Goal: Information Seeking & Learning: Understand process/instructions

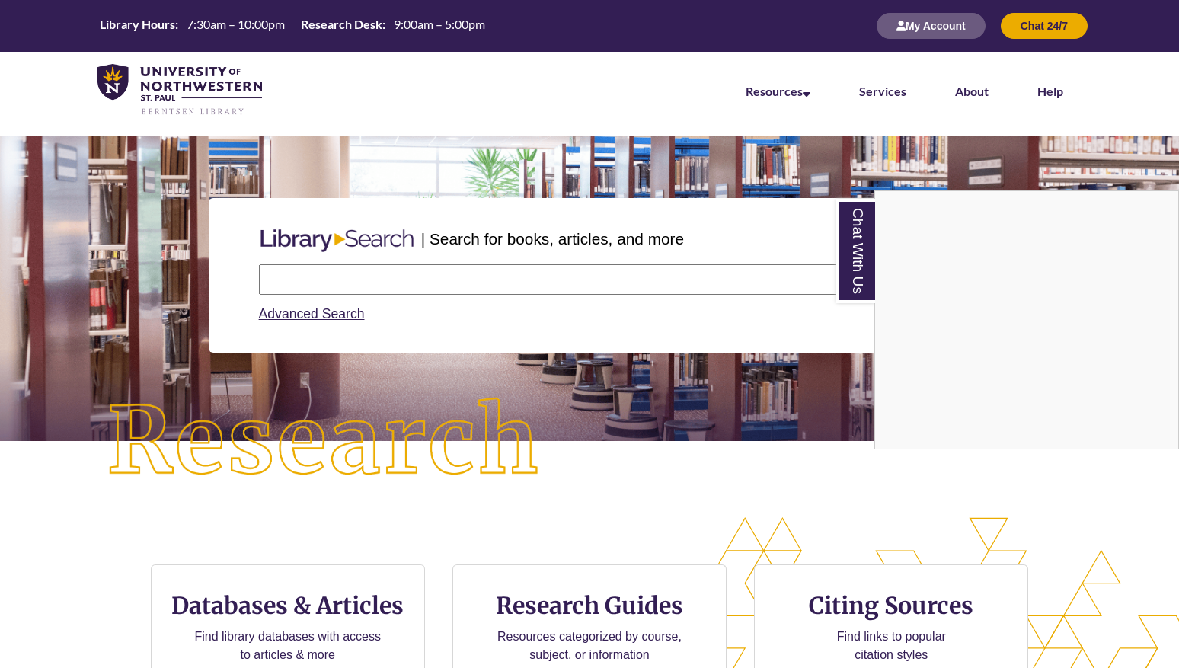
click at [84, 536] on div "Chat With Us" at bounding box center [589, 334] width 1179 height 668
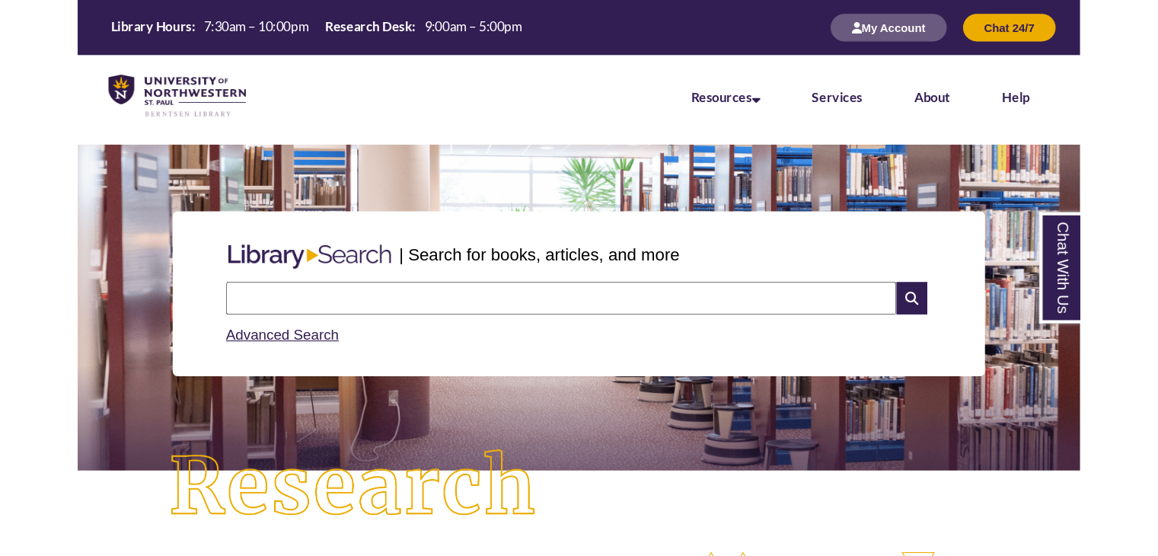
scroll to position [7, 8]
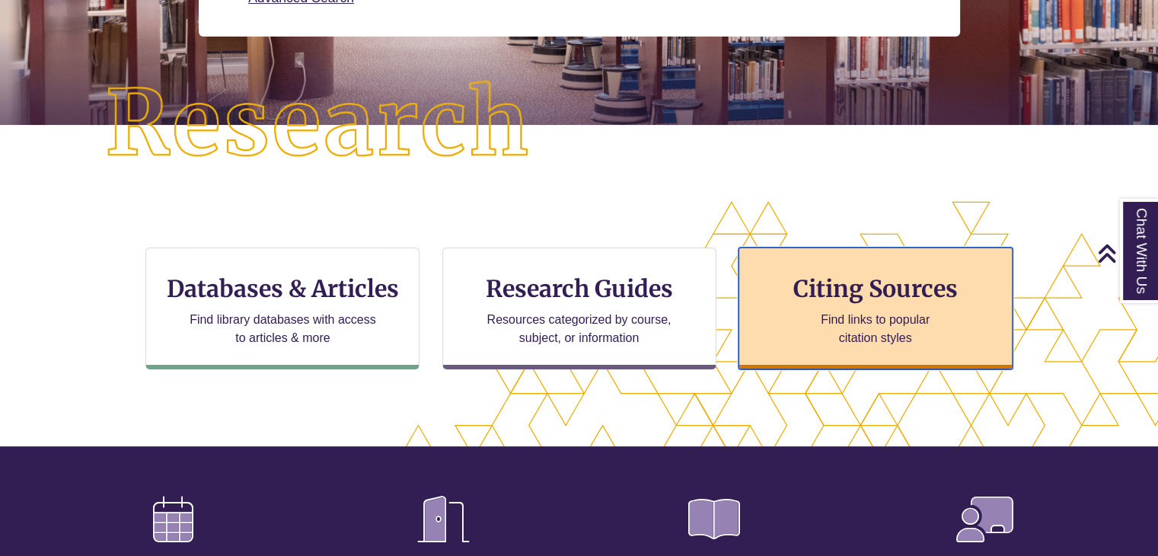
click at [831, 307] on div "Citing Sources Find links to popular citation styles" at bounding box center [876, 308] width 274 height 122
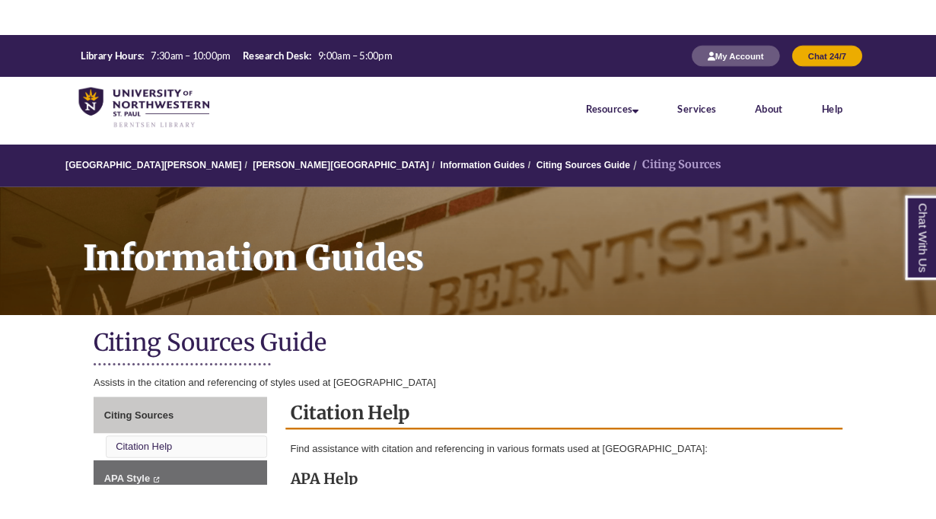
scroll to position [167, 0]
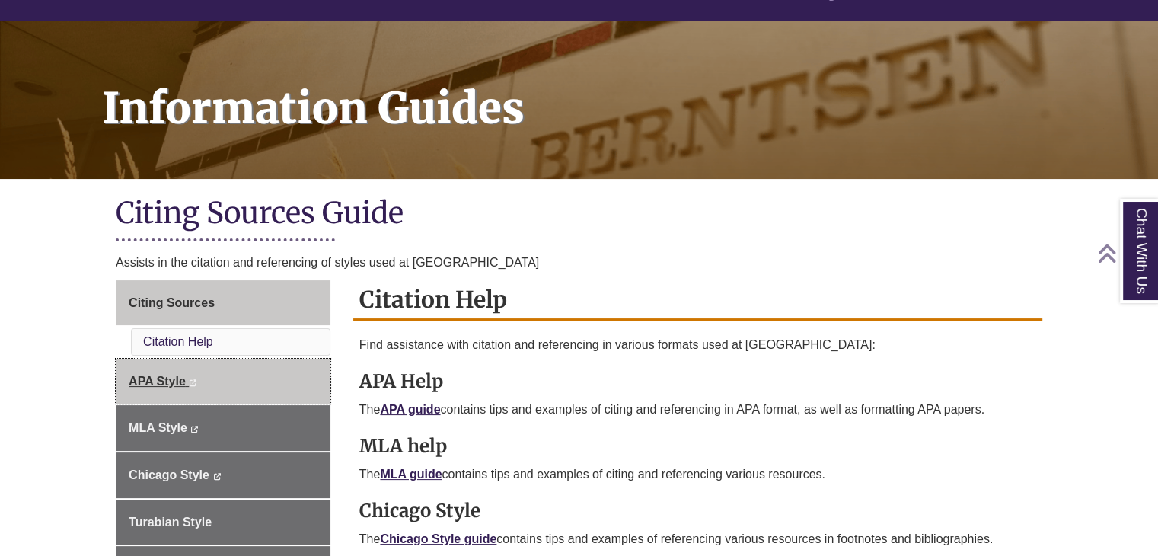
click at [143, 388] on link "APA Style This link opens in a new window This link opens in a new window" at bounding box center [223, 382] width 215 height 46
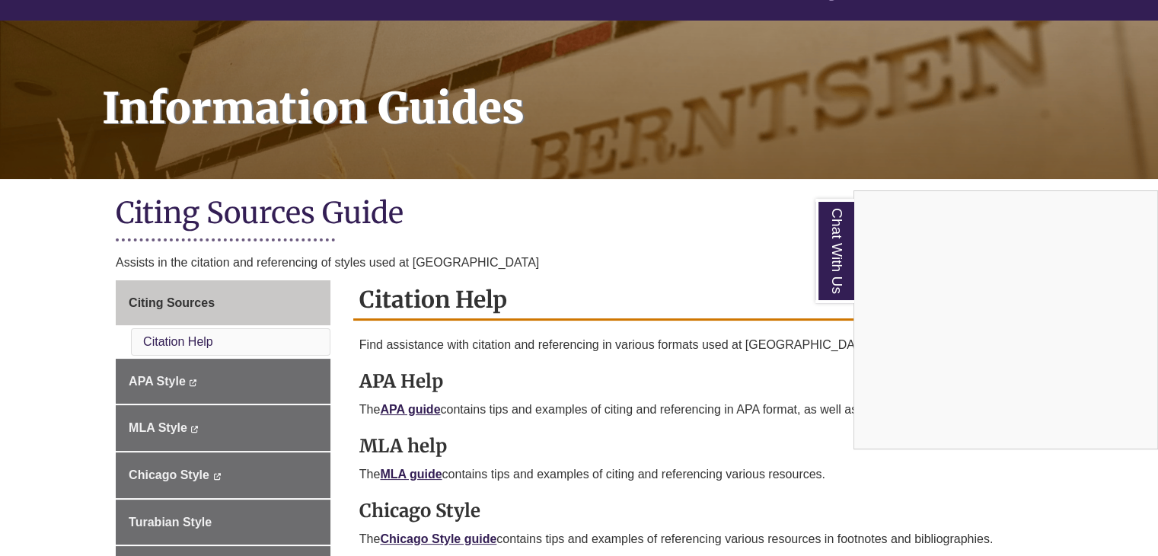
click at [715, 238] on div "Chat With Us" at bounding box center [579, 278] width 1158 height 556
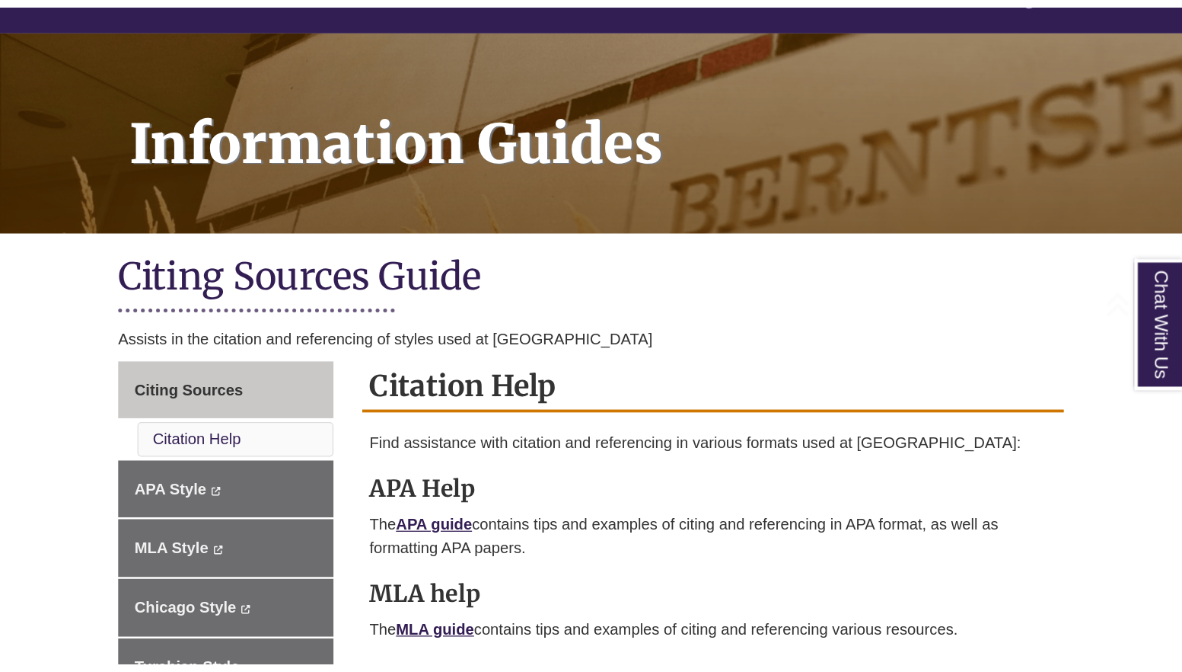
scroll to position [198, 0]
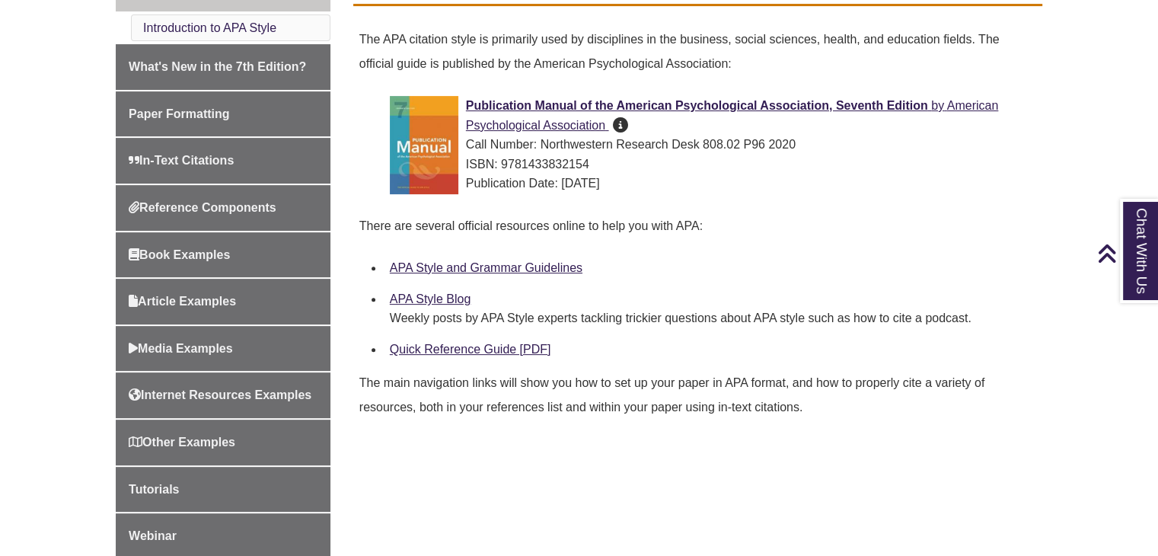
scroll to position [463, 0]
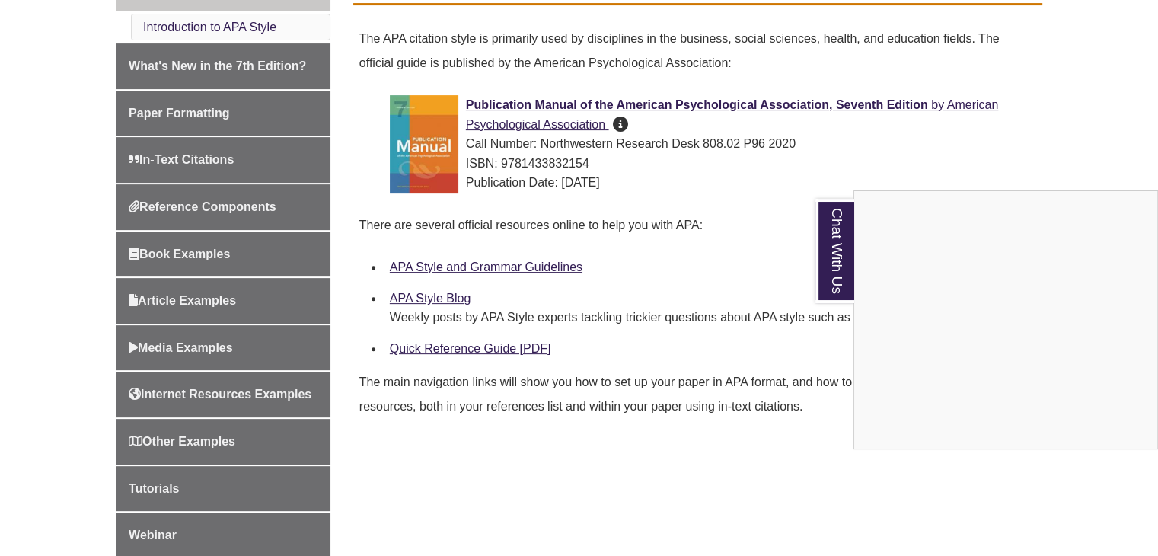
drag, startPoint x: 186, startPoint y: 301, endPoint x: 166, endPoint y: 301, distance: 19.8
click at [166, 301] on div "Chat With Us" at bounding box center [579, 278] width 1158 height 556
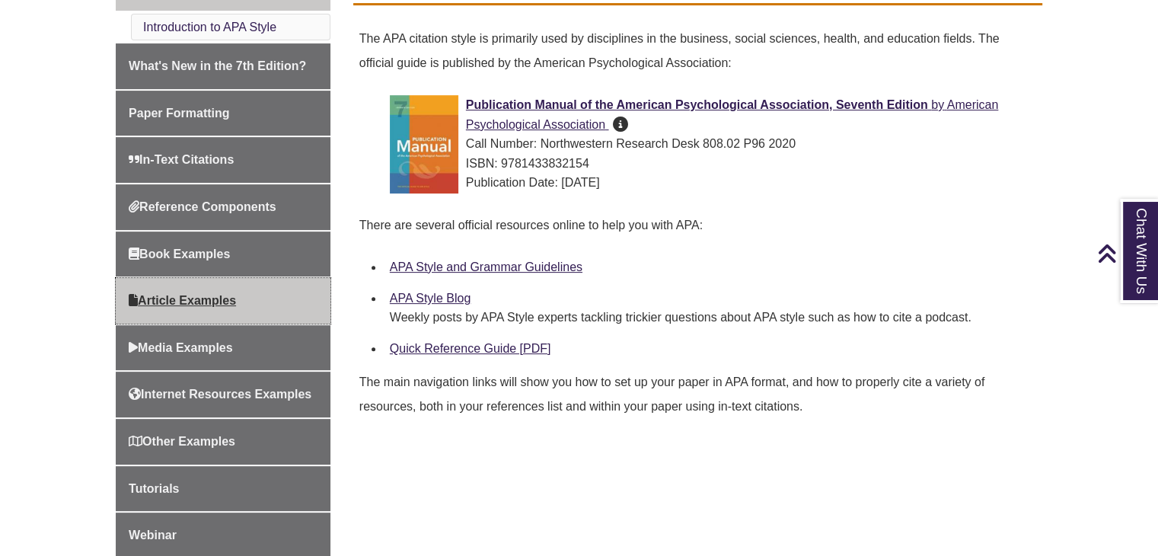
click at [166, 301] on span "Article Examples" at bounding box center [182, 300] width 107 height 13
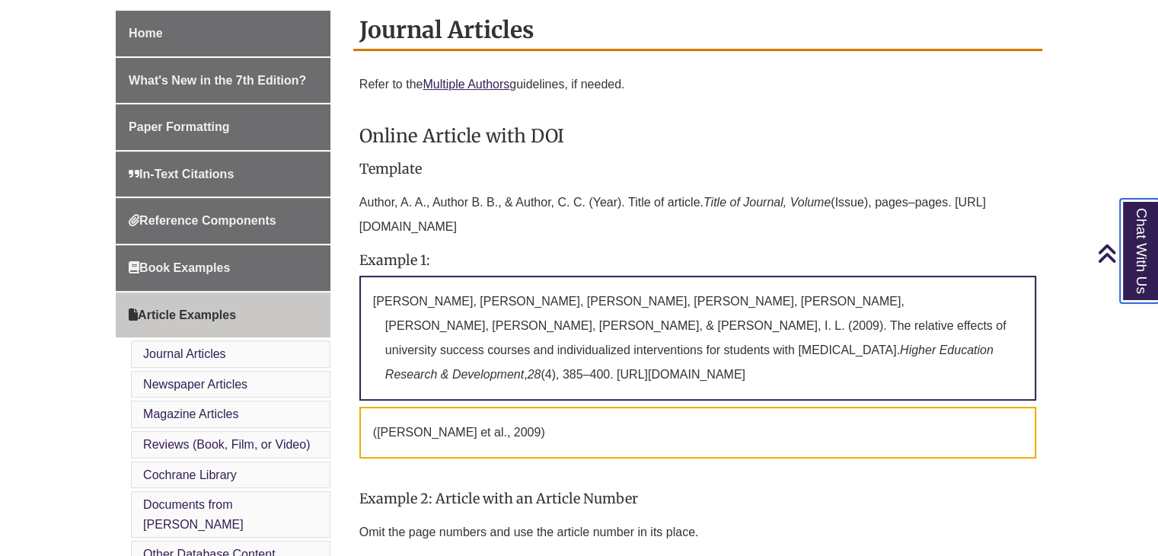
scroll to position [417, 0]
click at [472, 76] on p "Refer to the Multiple Authors guidelines, if needed." at bounding box center [697, 84] width 677 height 37
click at [470, 89] on link "Multiple Authors" at bounding box center [466, 84] width 87 height 13
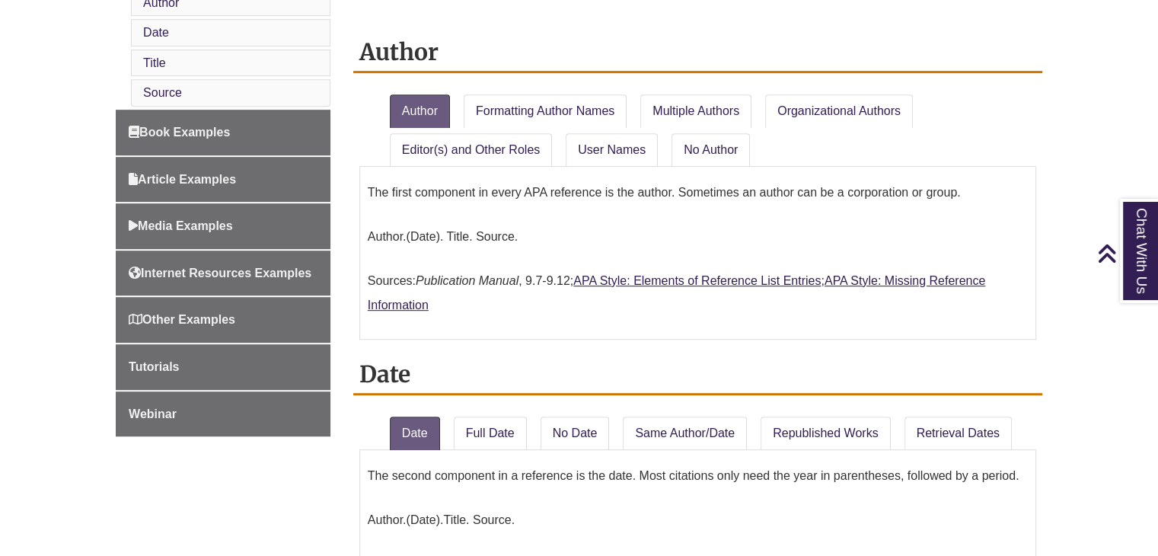
scroll to position [686, 0]
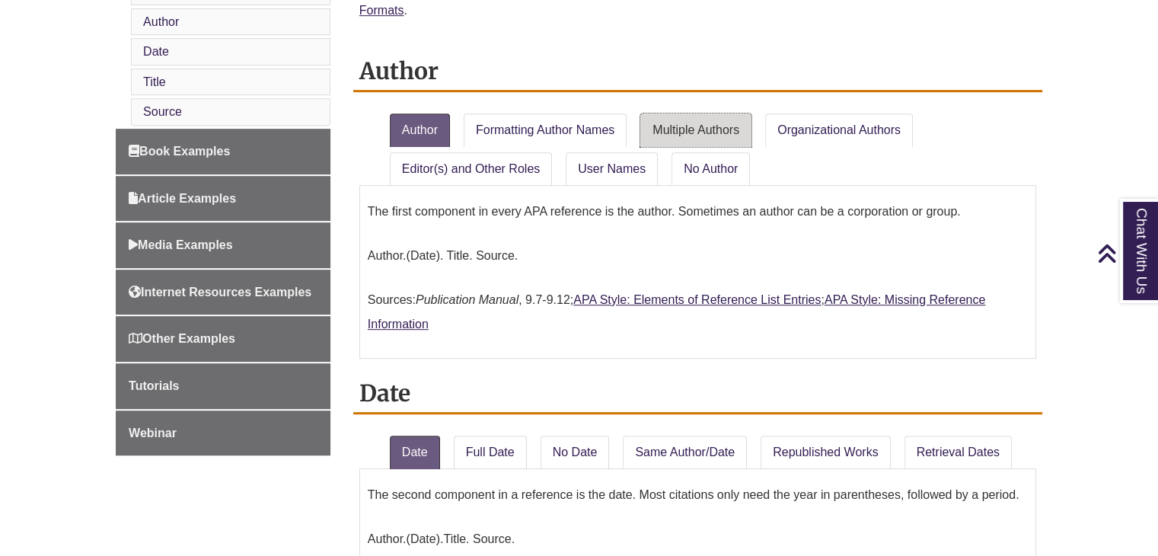
click at [700, 128] on link "Multiple Authors" at bounding box center [695, 129] width 111 height 33
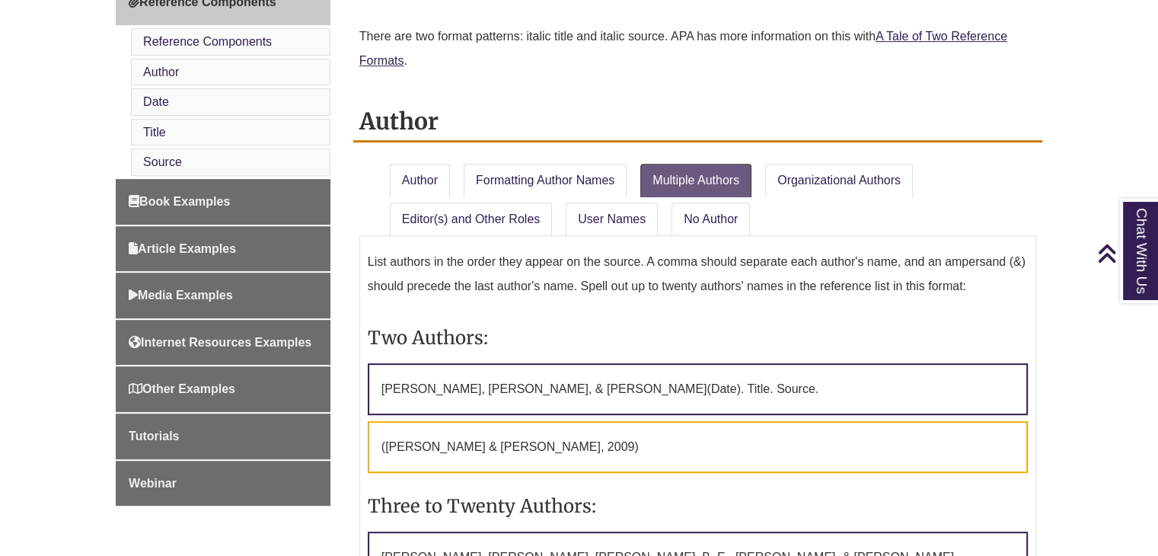
scroll to position [639, 0]
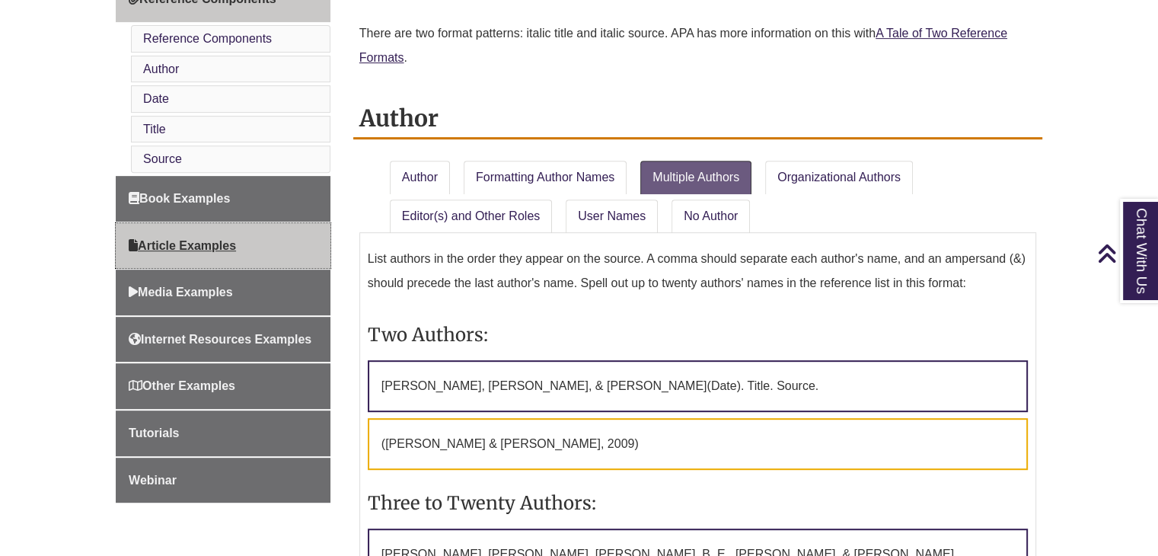
click at [162, 240] on span "Article Examples" at bounding box center [182, 245] width 107 height 13
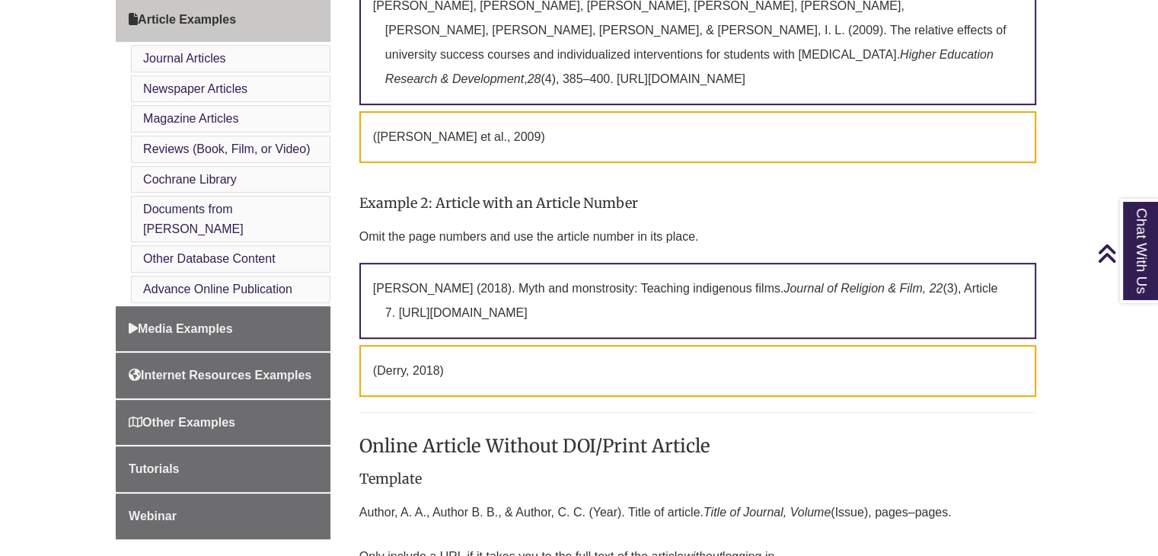
scroll to position [720, 0]
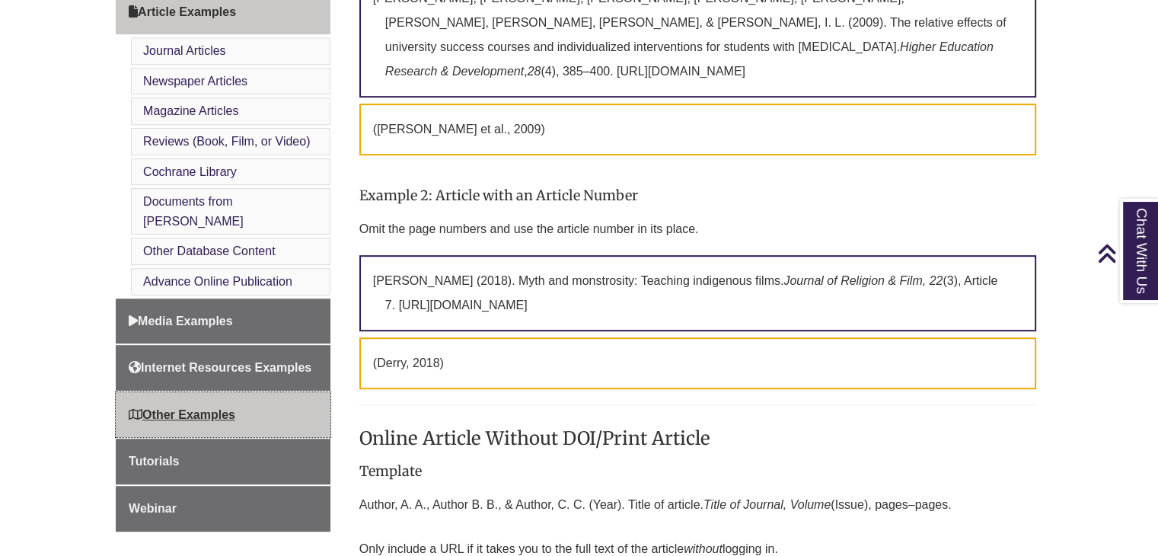
click at [145, 408] on span "Other Examples" at bounding box center [182, 414] width 107 height 13
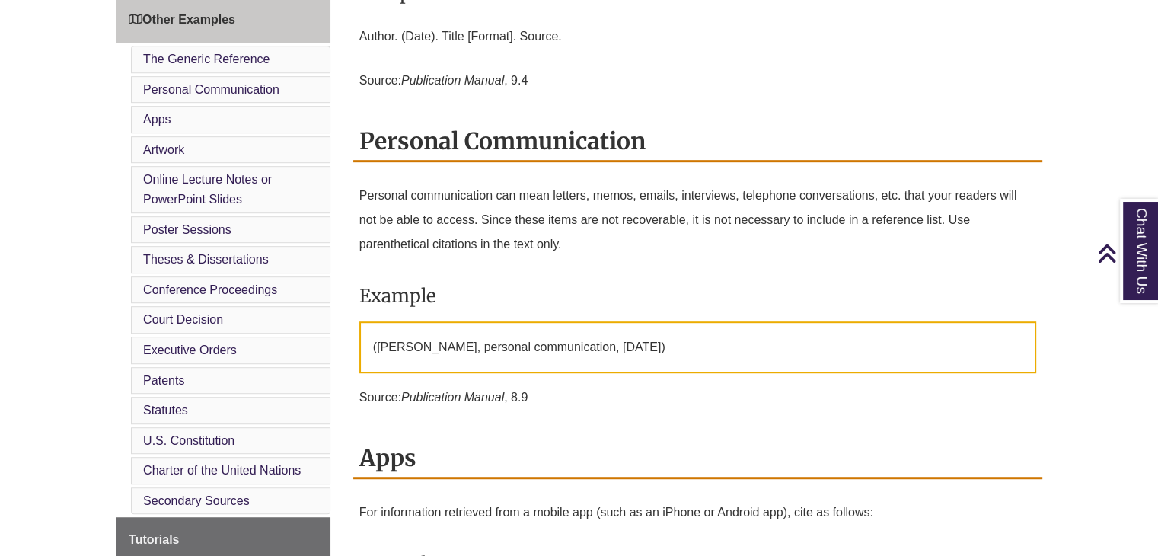
scroll to position [854, 0]
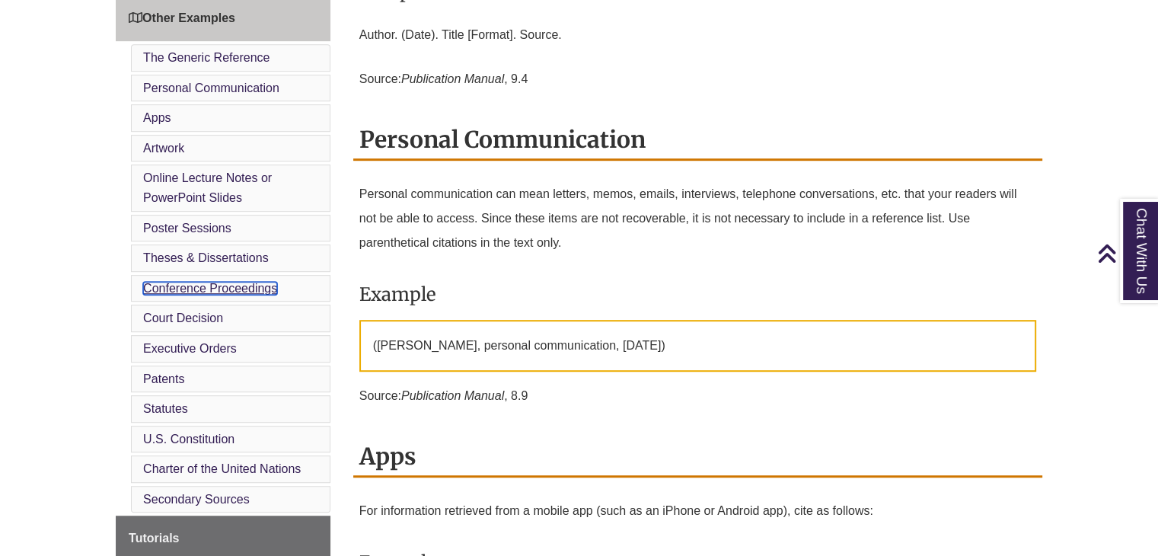
click at [171, 285] on link "Conference Proceedings" at bounding box center [210, 288] width 134 height 13
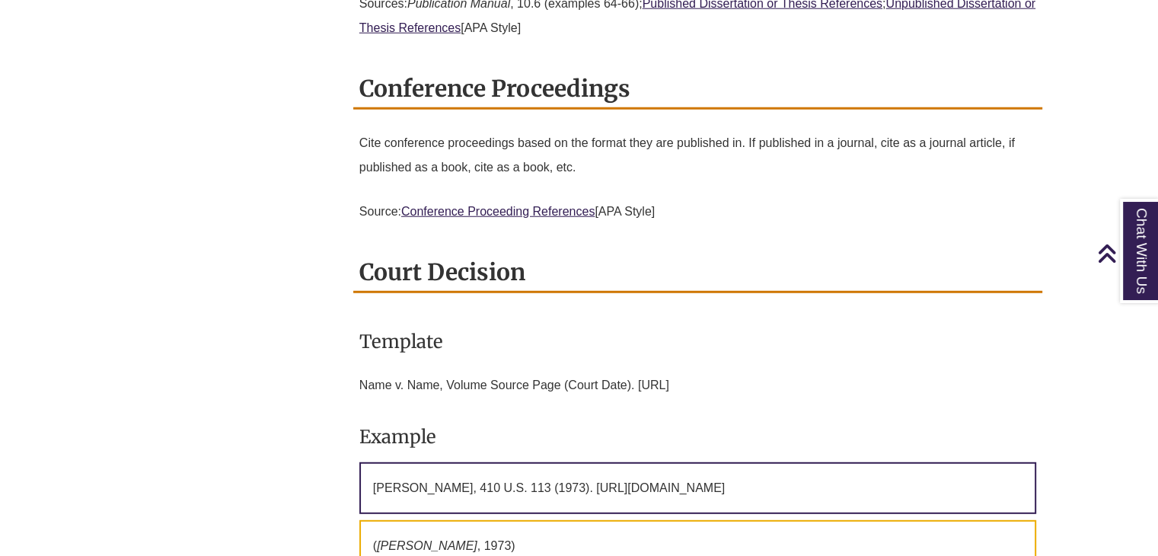
scroll to position [4129, 0]
click at [499, 204] on link "Conference Proceeding References" at bounding box center [497, 210] width 193 height 13
